Goal: Information Seeking & Learning: Learn about a topic

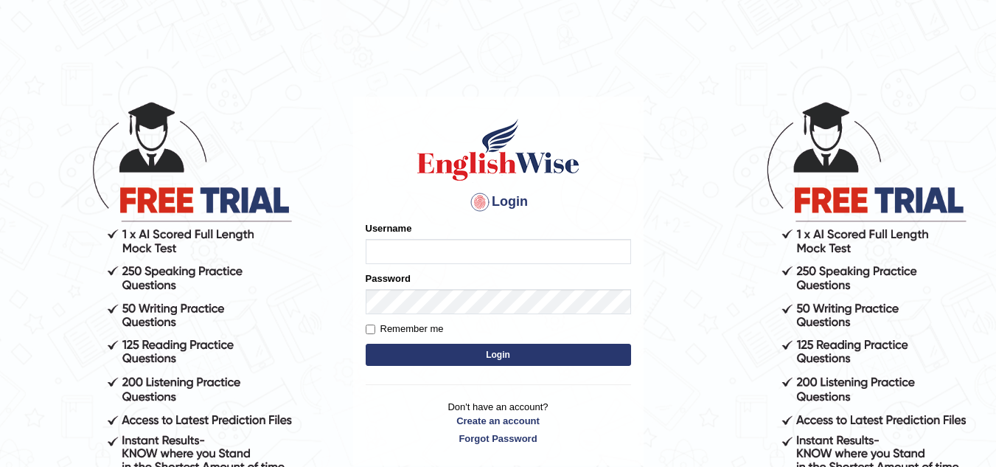
click at [383, 248] on input "Username" at bounding box center [498, 251] width 265 height 25
type input "Kirti_India"
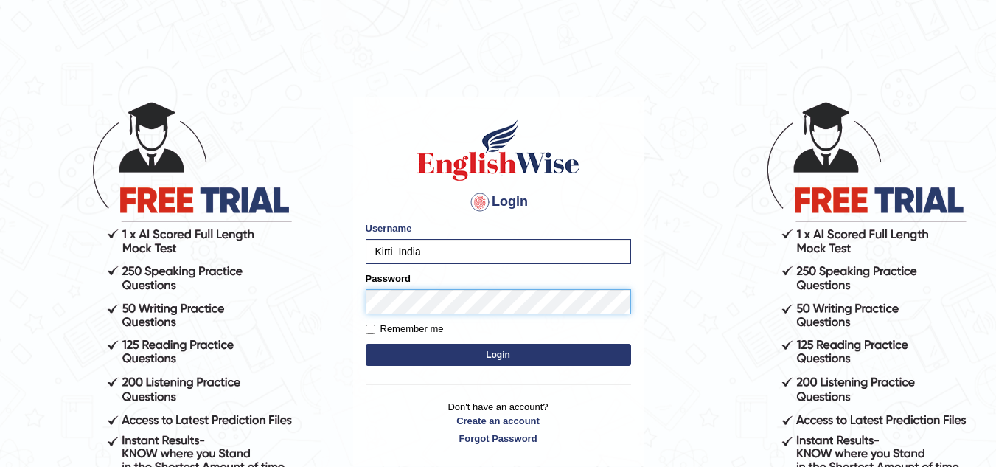
click at [366, 344] on button "Login" at bounding box center [498, 355] width 265 height 22
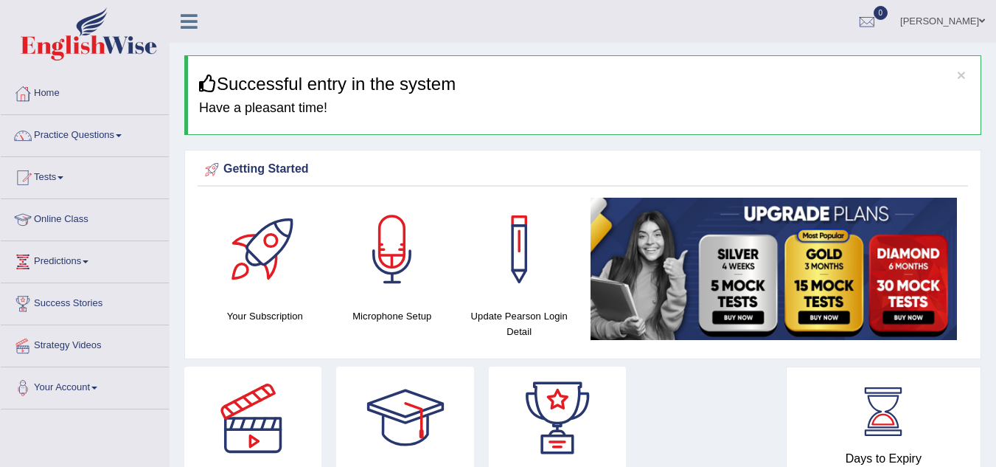
click at [122, 136] on span at bounding box center [119, 135] width 6 height 3
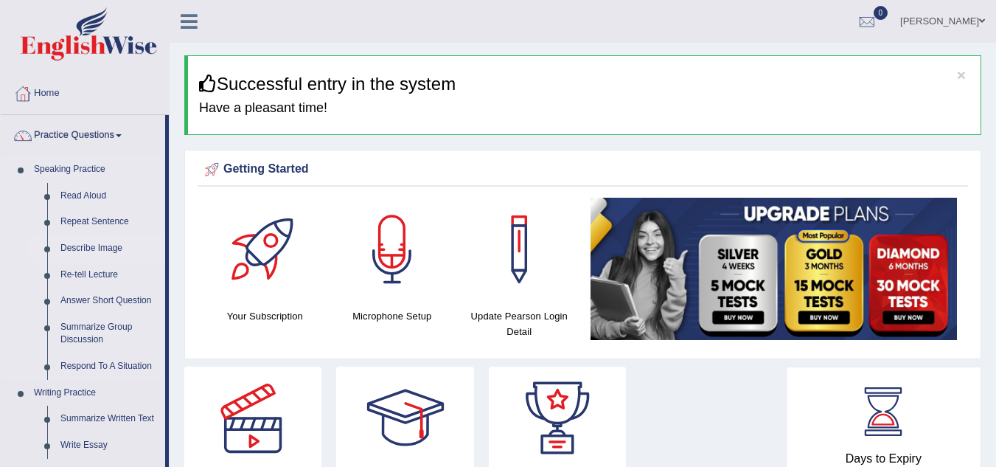
click at [88, 245] on link "Describe Image" at bounding box center [109, 248] width 111 height 27
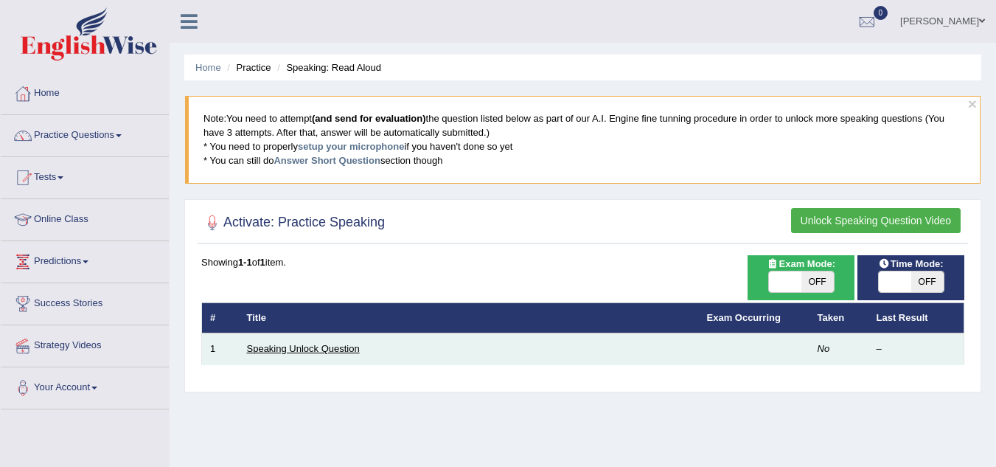
click at [346, 352] on link "Speaking Unlock Question" at bounding box center [303, 348] width 113 height 11
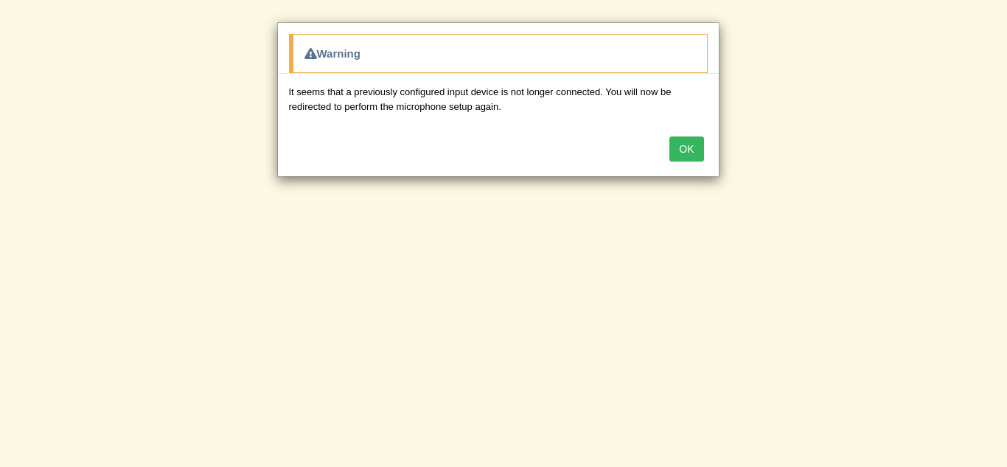
click at [674, 149] on button "OK" at bounding box center [686, 148] width 34 height 25
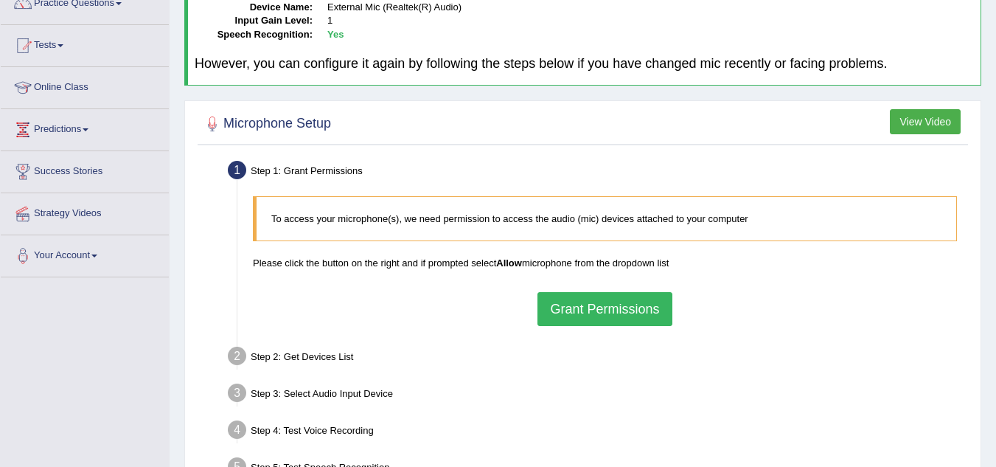
scroll to position [221, 0]
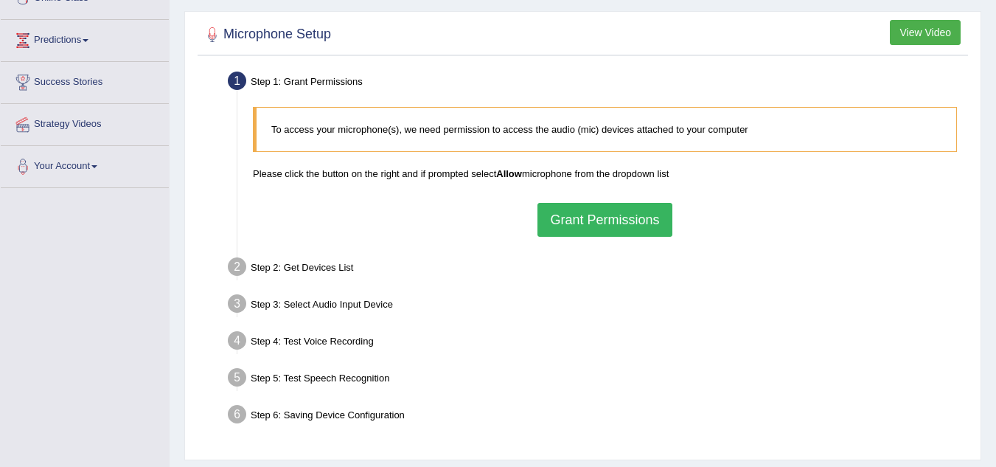
click at [582, 231] on button "Grant Permissions" at bounding box center [604, 220] width 134 height 34
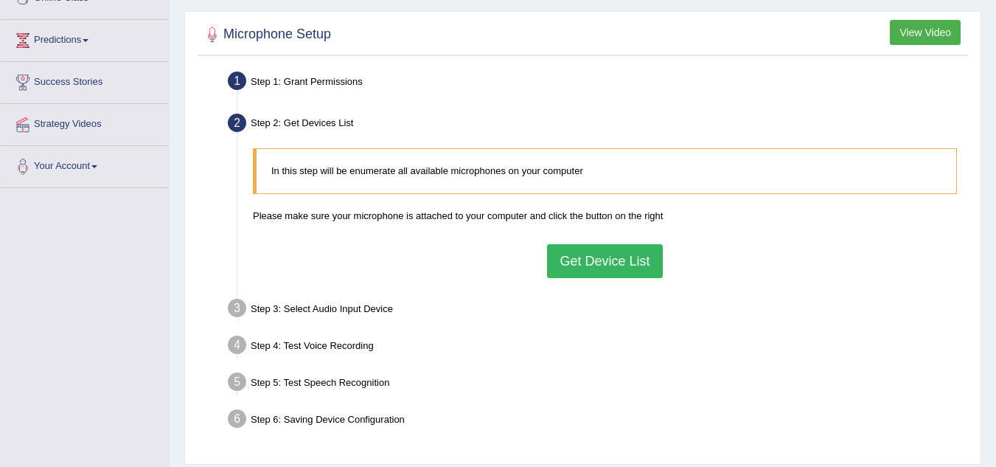
click at [574, 262] on button "Get Device List" at bounding box center [604, 261] width 115 height 34
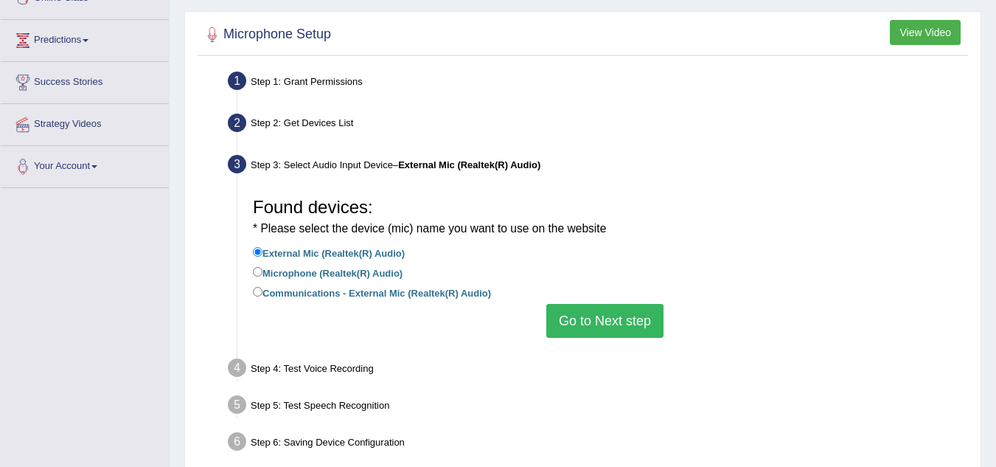
click at [620, 315] on button "Go to Next step" at bounding box center [604, 321] width 117 height 34
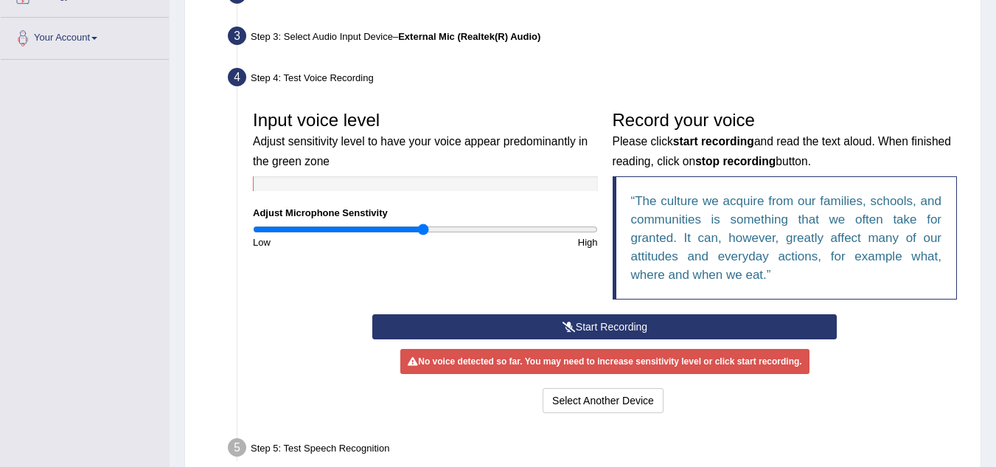
scroll to position [369, 0]
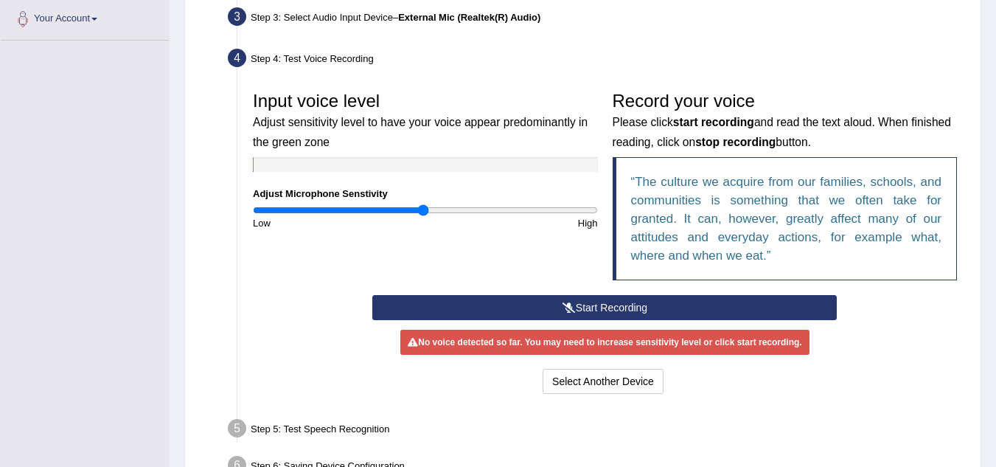
click at [608, 310] on button "Start Recording" at bounding box center [604, 307] width 464 height 25
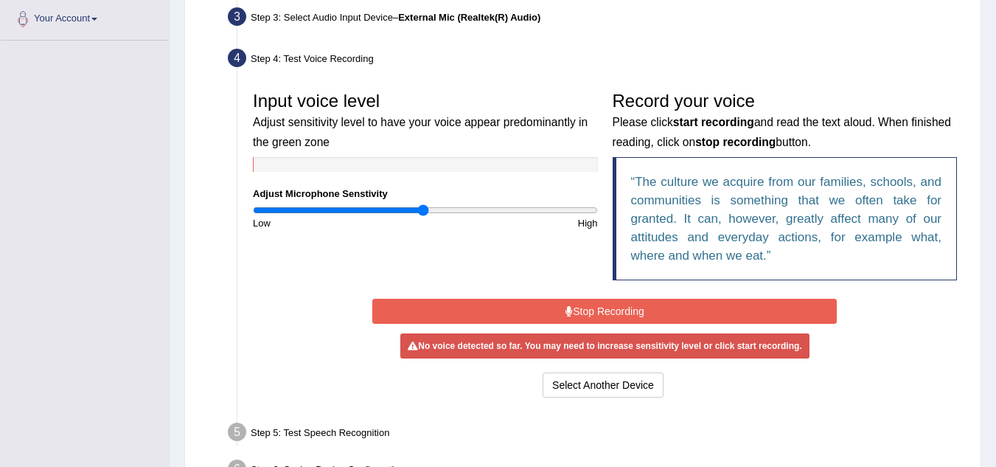
click at [601, 310] on button "Stop Recording" at bounding box center [604, 311] width 464 height 25
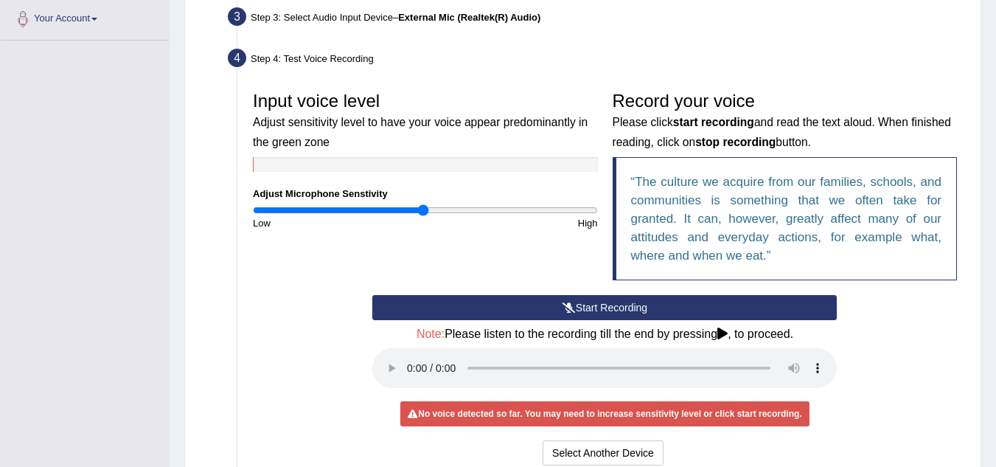
click at [593, 307] on button "Start Recording" at bounding box center [604, 307] width 464 height 25
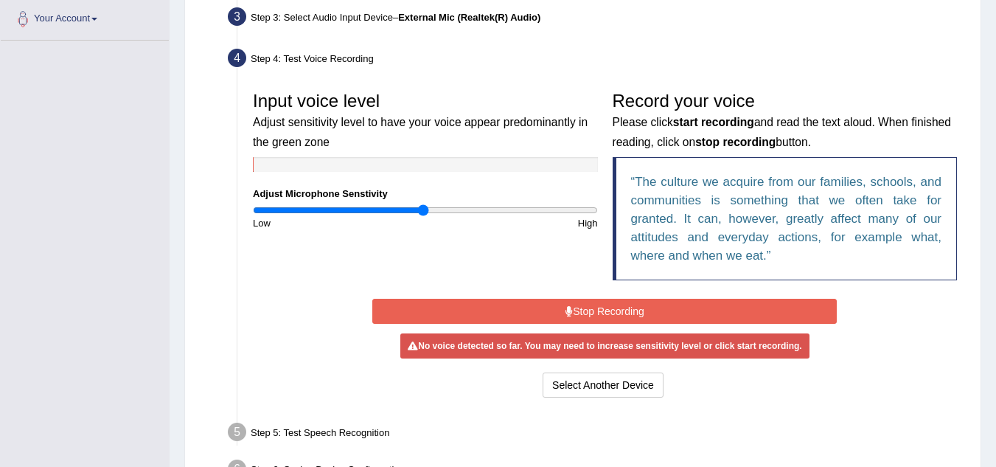
click at [633, 310] on button "Stop Recording" at bounding box center [604, 311] width 464 height 25
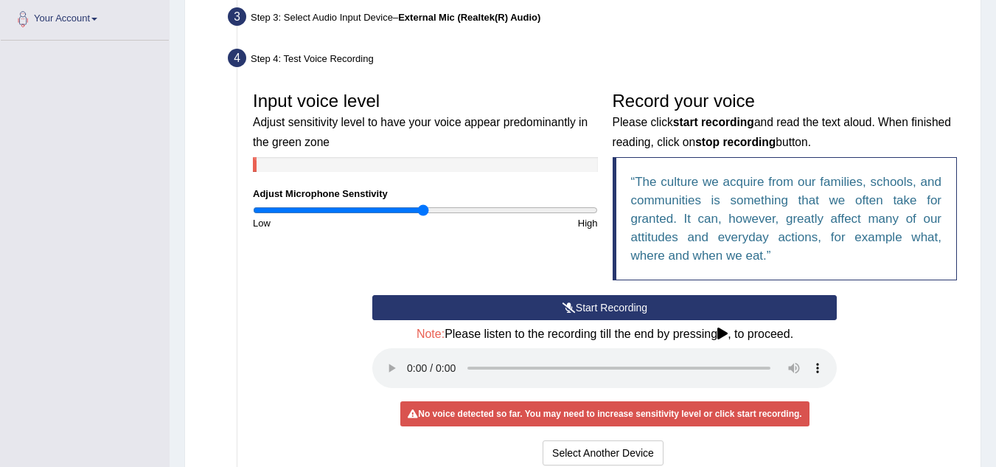
click at [616, 311] on button "Start Recording" at bounding box center [604, 307] width 464 height 25
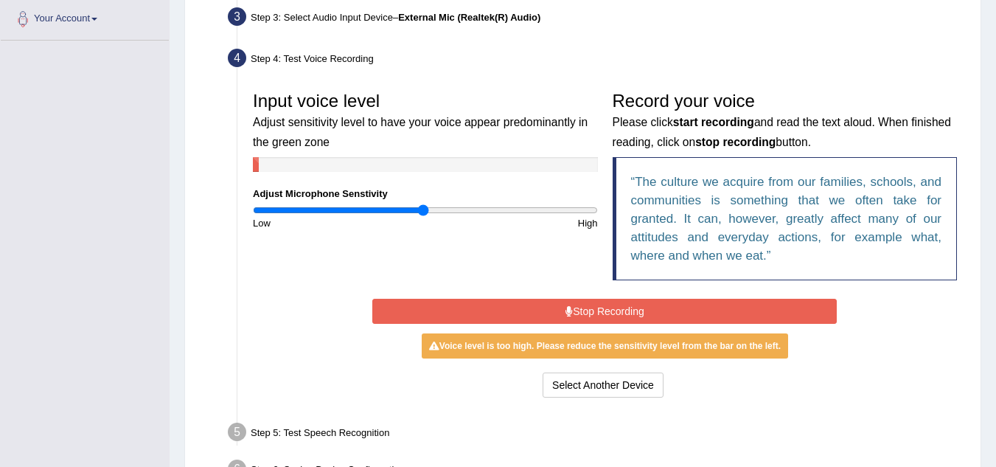
click at [654, 308] on button "Stop Recording" at bounding box center [604, 311] width 464 height 25
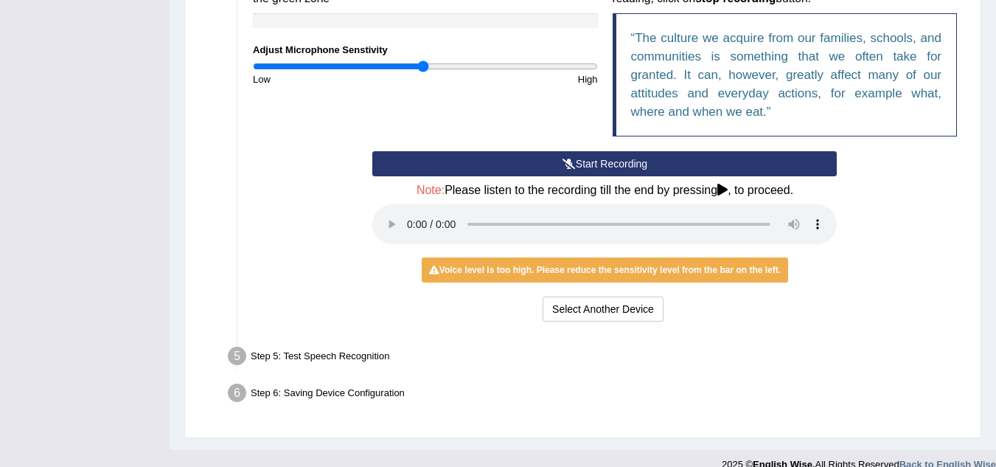
scroll to position [516, 0]
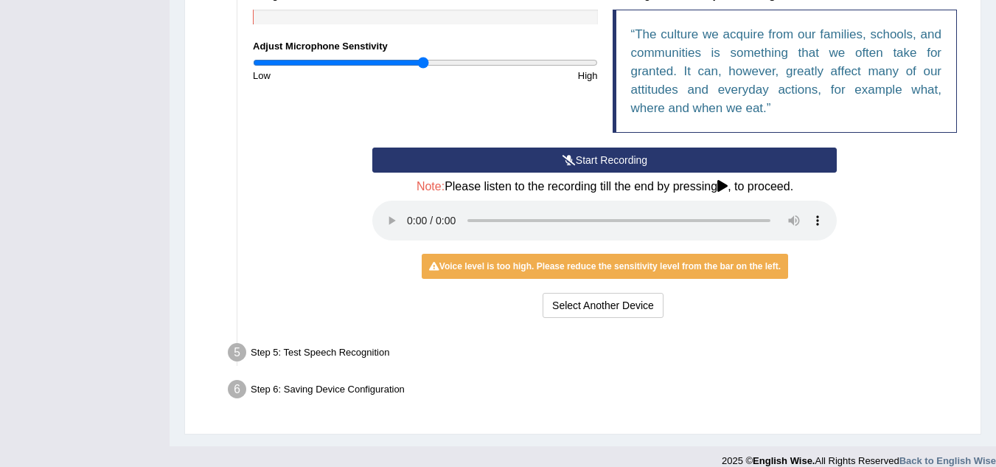
click at [604, 158] on button "Start Recording" at bounding box center [604, 159] width 464 height 25
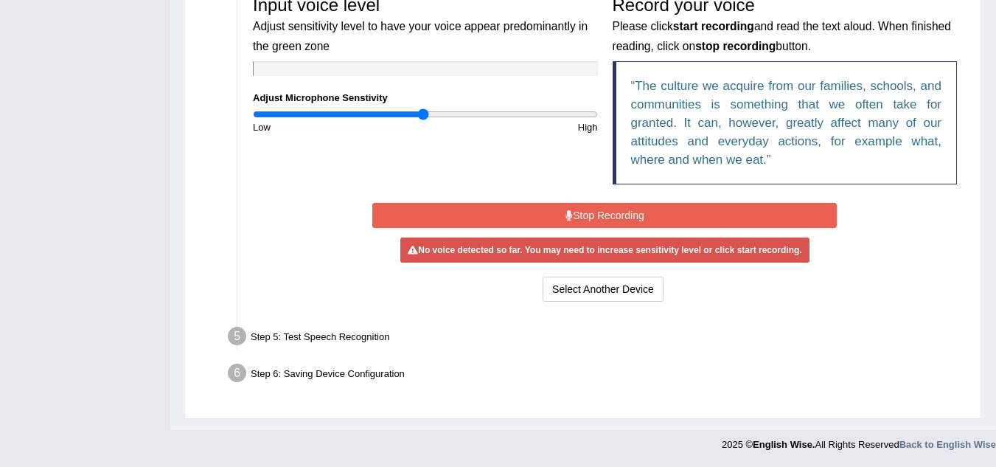
scroll to position [464, 0]
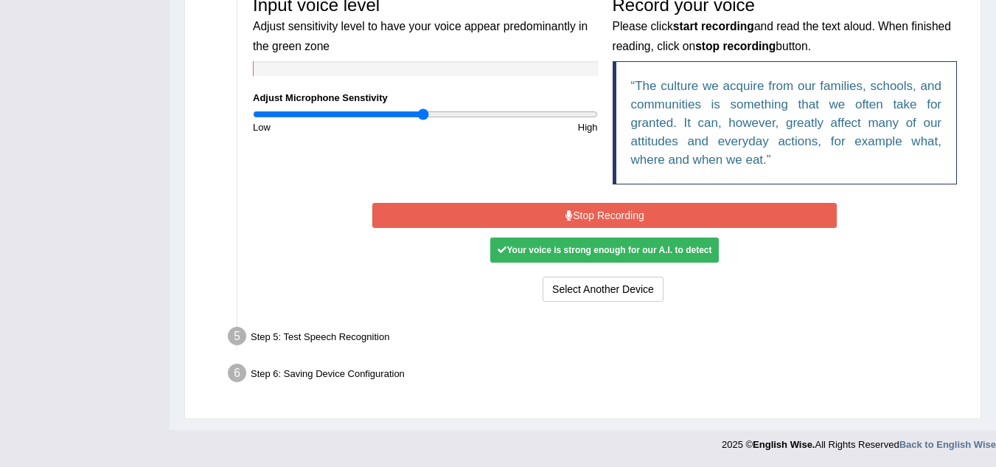
click at [626, 223] on button "Stop Recording" at bounding box center [604, 215] width 464 height 25
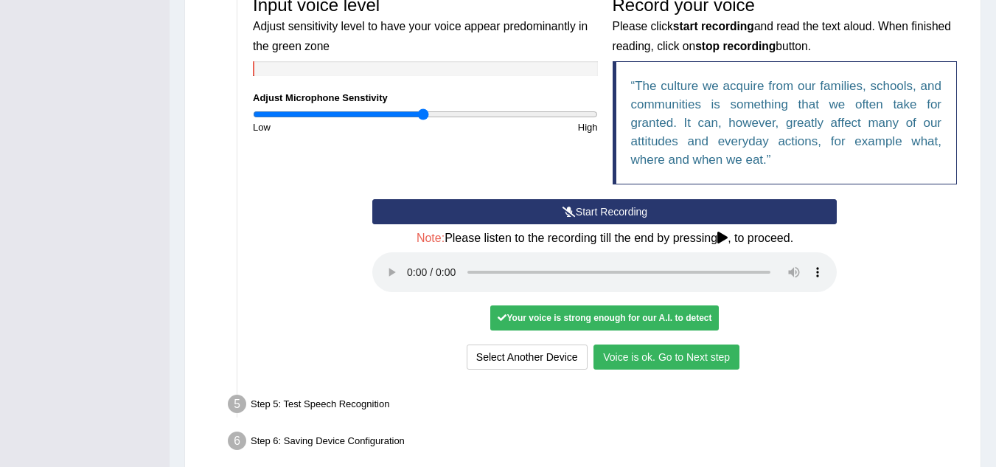
click at [651, 363] on button "Voice is ok. Go to Next step" at bounding box center [666, 356] width 146 height 25
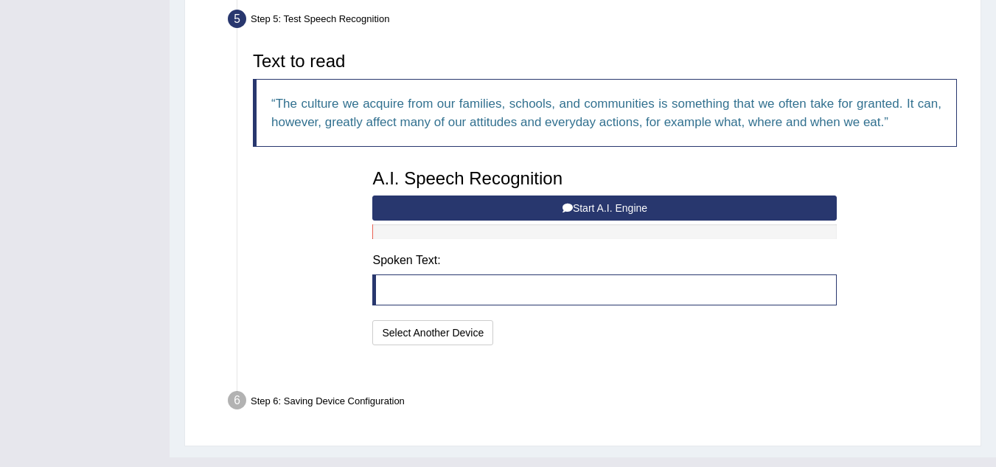
scroll to position [456, 0]
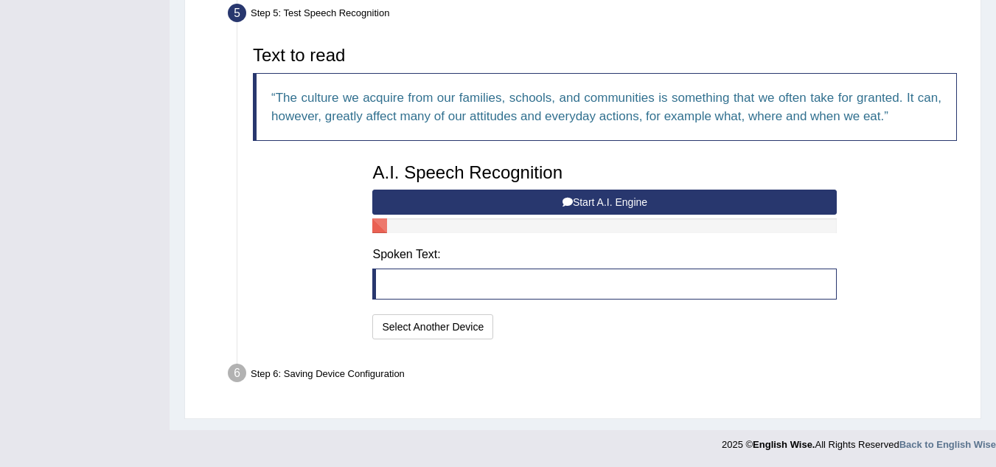
click at [595, 206] on button "Start A.I. Engine" at bounding box center [604, 201] width 464 height 25
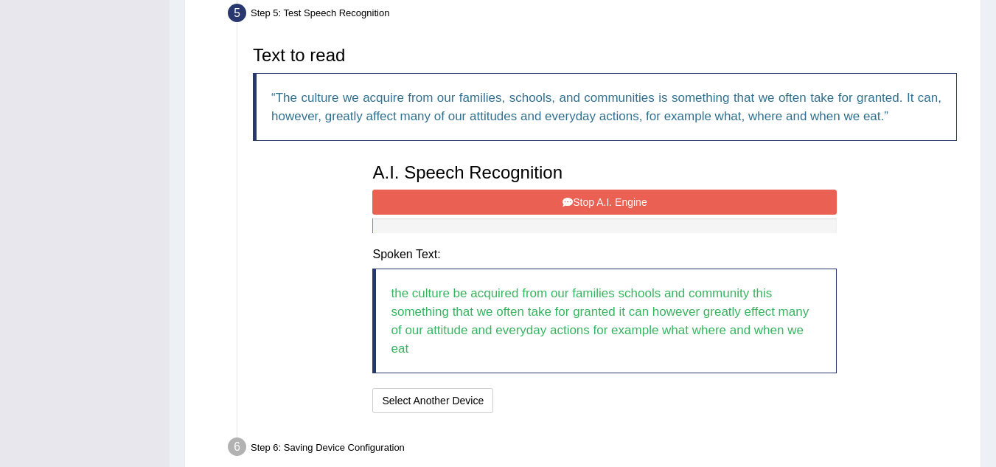
click at [605, 202] on button "Stop A.I. Engine" at bounding box center [604, 201] width 464 height 25
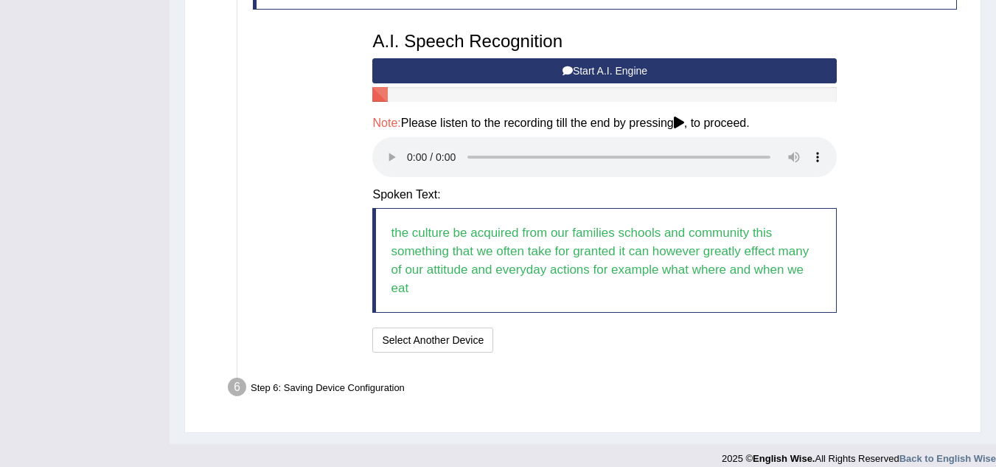
scroll to position [601, 0]
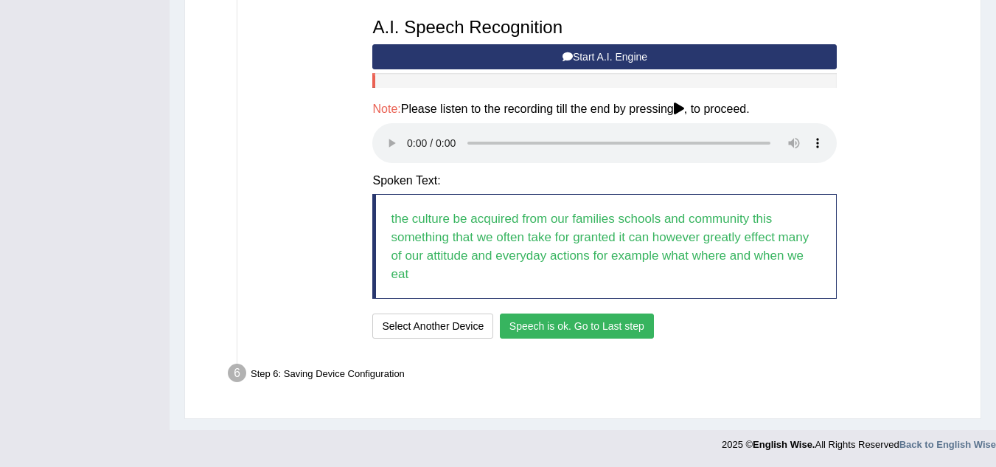
click at [589, 329] on button "Speech is ok. Go to Last step" at bounding box center [577, 325] width 154 height 25
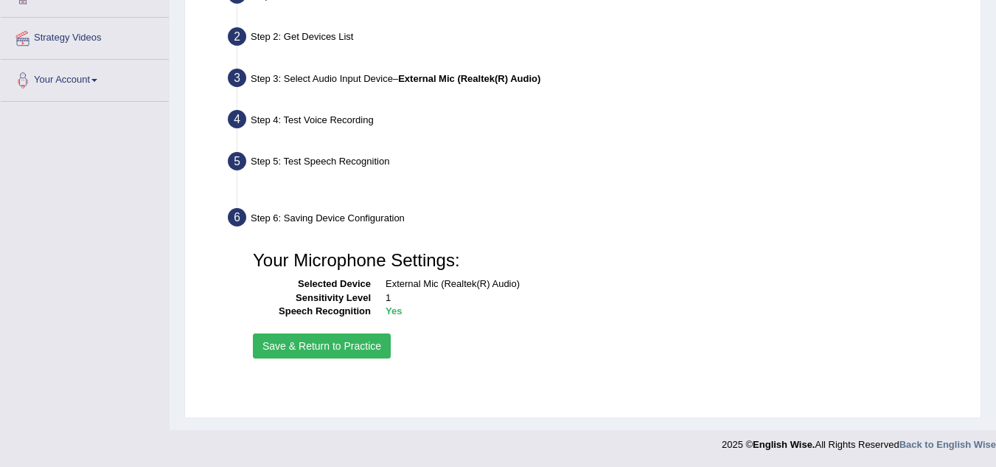
scroll to position [307, 0]
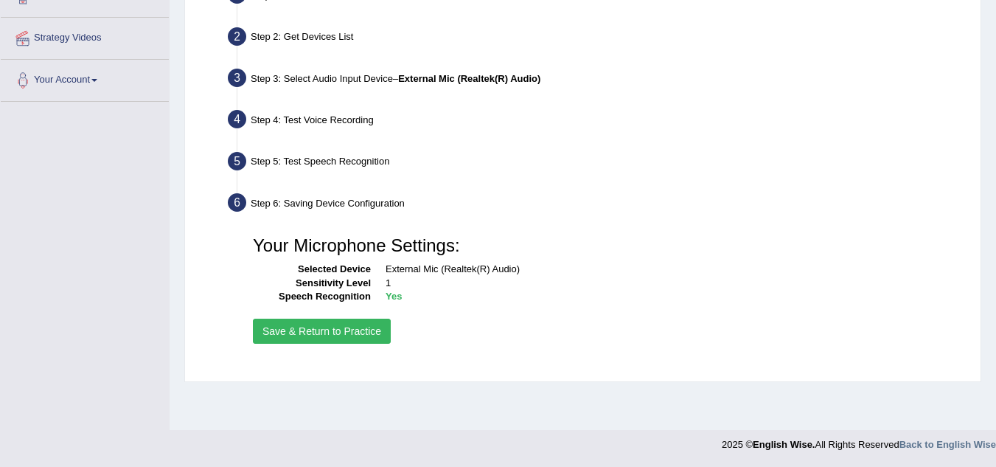
click at [334, 335] on button "Save & Return to Practice" at bounding box center [322, 330] width 138 height 25
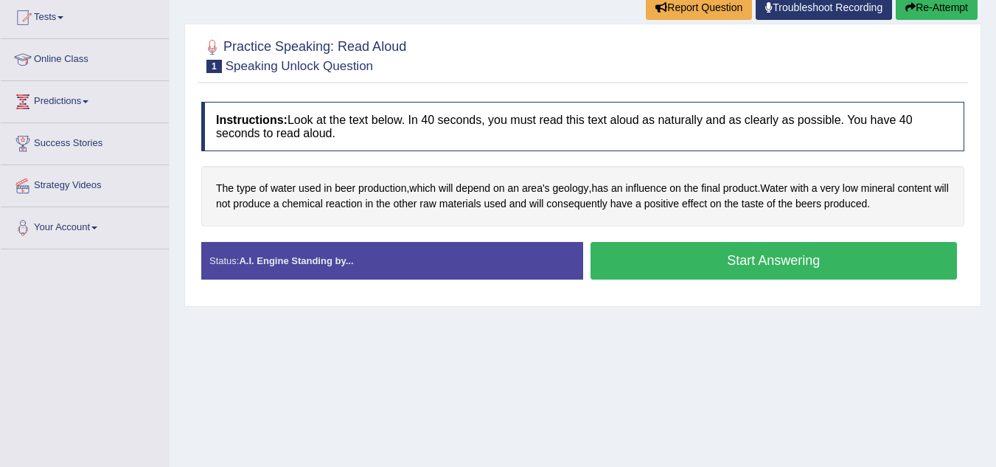
scroll to position [86, 0]
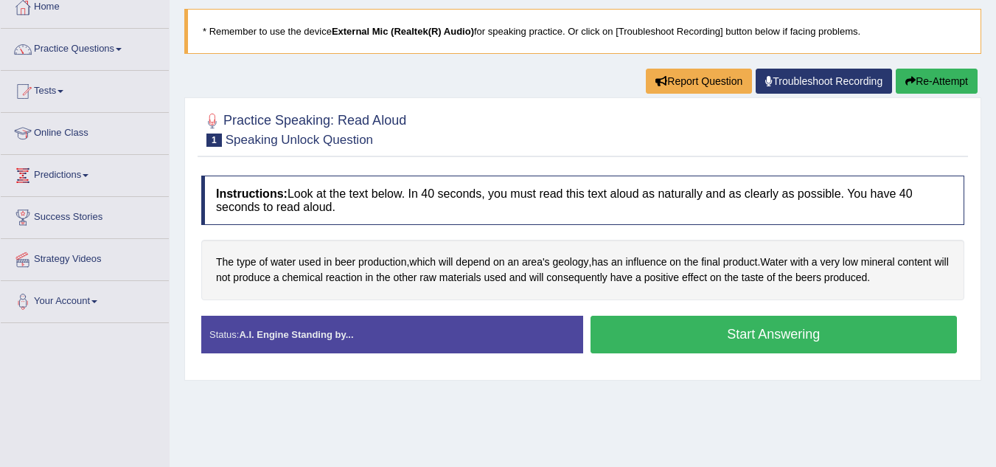
drag, startPoint x: 311, startPoint y: 217, endPoint x: 338, endPoint y: 316, distance: 103.0
click at [764, 335] on button "Start Answering" at bounding box center [773, 335] width 367 height 38
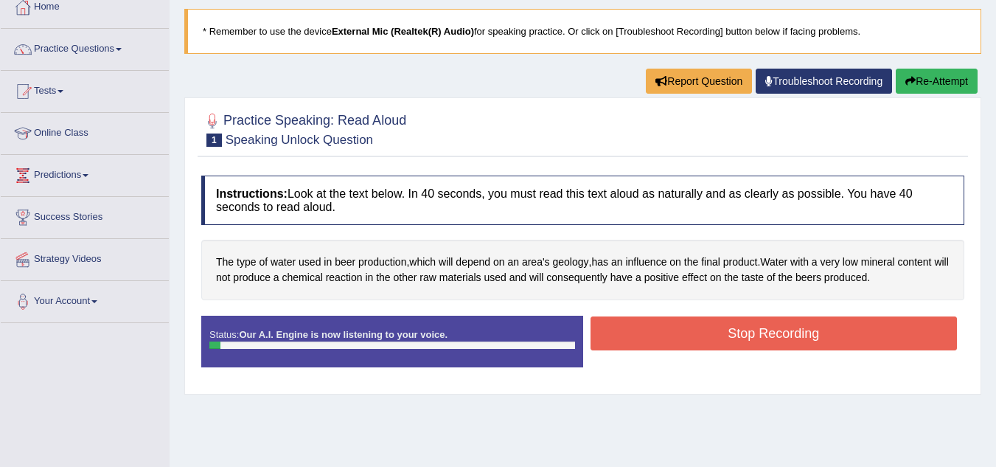
click at [764, 335] on button "Stop Recording" at bounding box center [773, 333] width 367 height 34
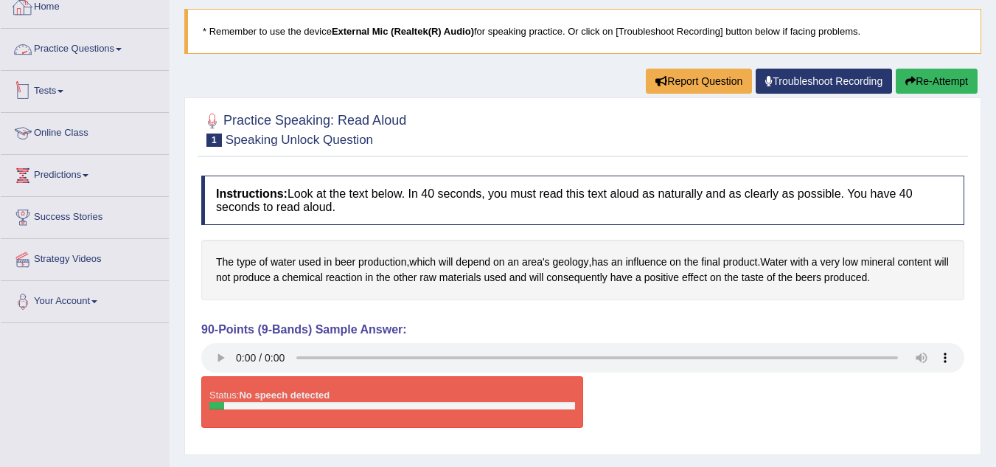
scroll to position [0, 0]
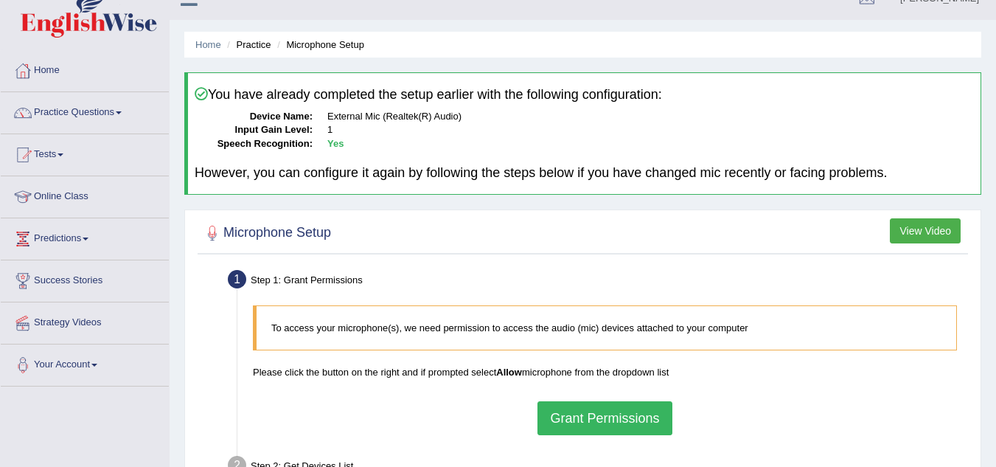
scroll to position [13, 0]
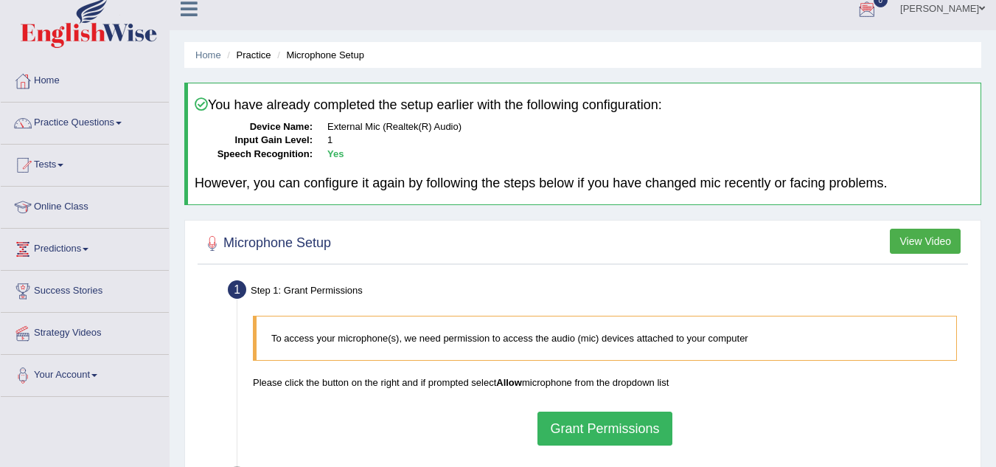
click at [565, 434] on button "Grant Permissions" at bounding box center [604, 428] width 134 height 34
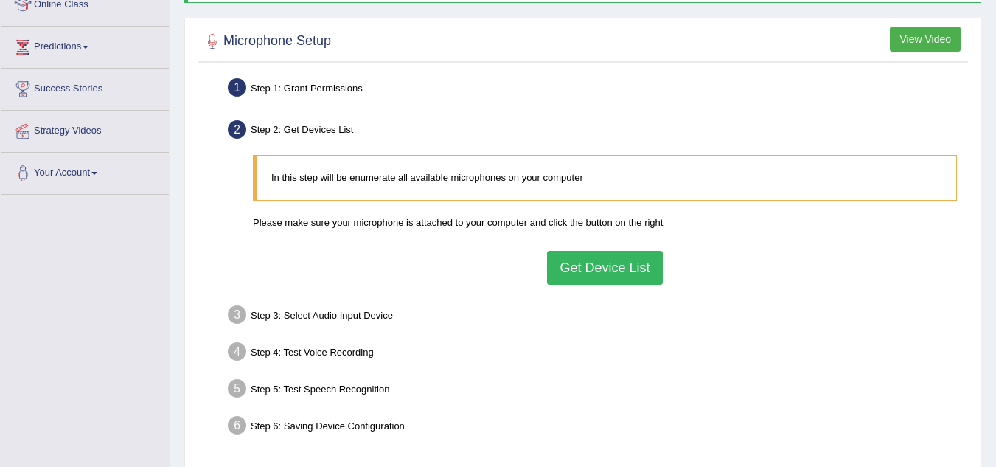
scroll to position [234, 0]
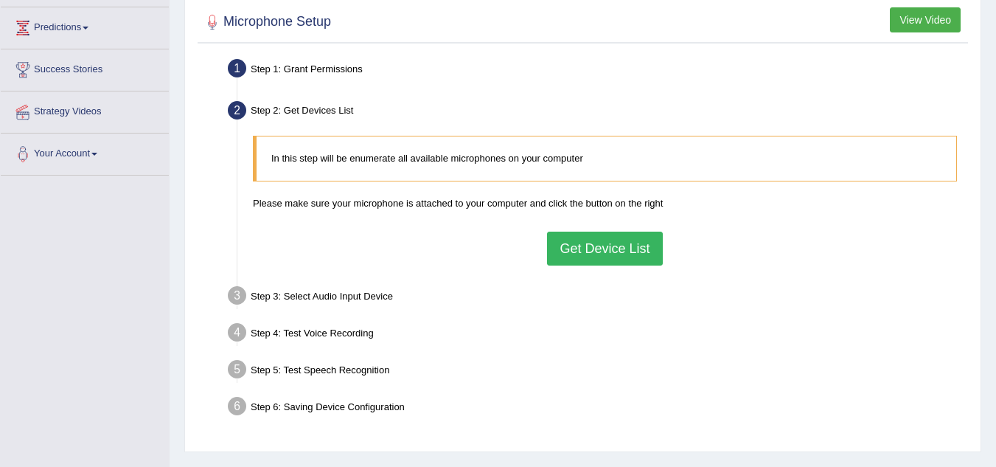
click at [568, 243] on button "Get Device List" at bounding box center [604, 248] width 115 height 34
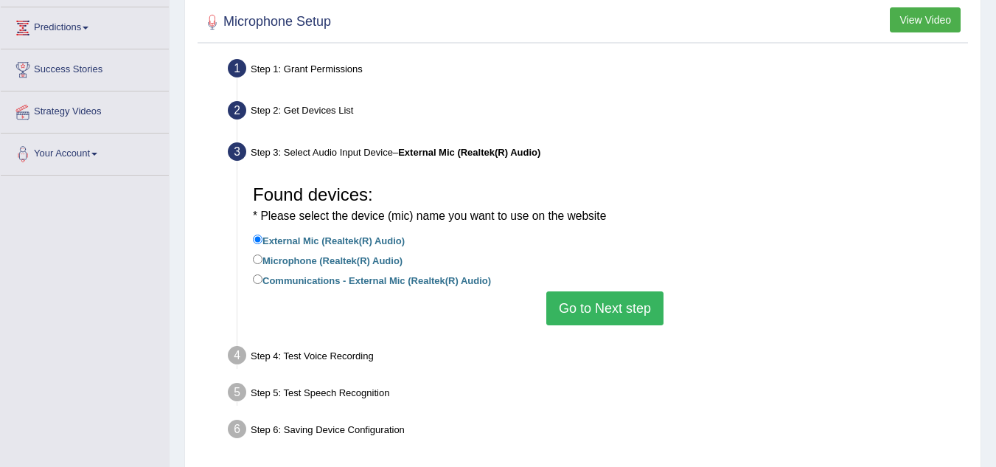
click at [577, 300] on button "Go to Next step" at bounding box center [604, 308] width 117 height 34
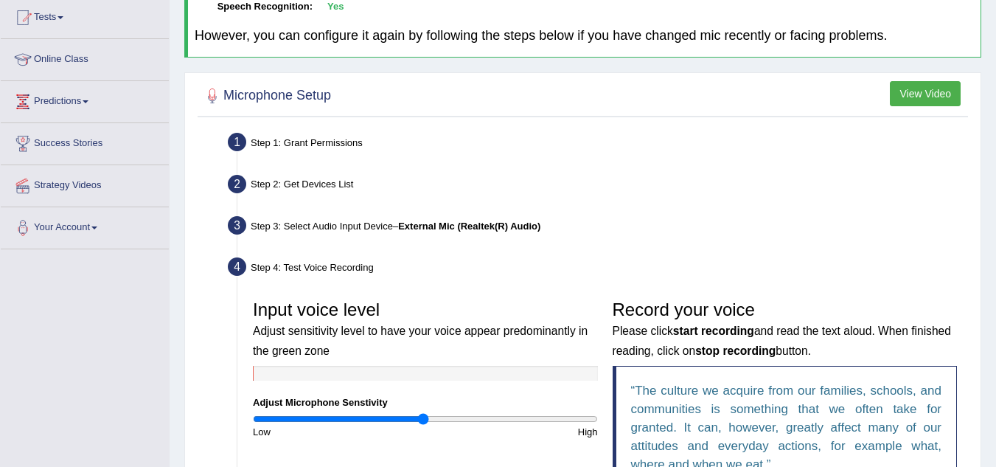
scroll to position [0, 0]
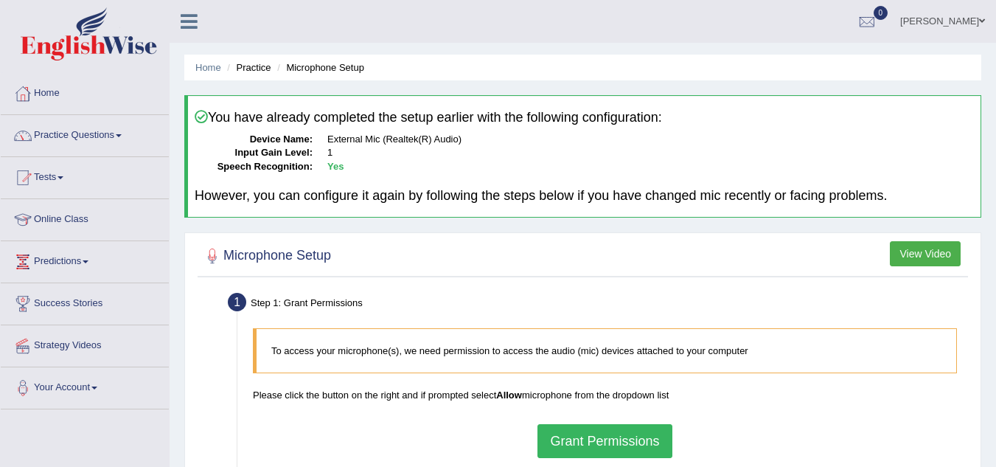
click at [119, 133] on link "Practice Questions" at bounding box center [85, 133] width 168 height 37
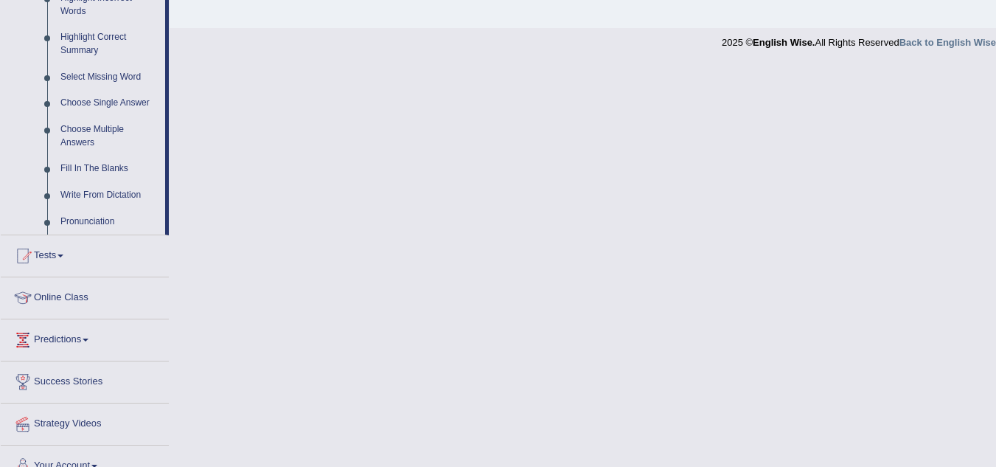
scroll to position [731, 0]
